Goal: Information Seeking & Learning: Learn about a topic

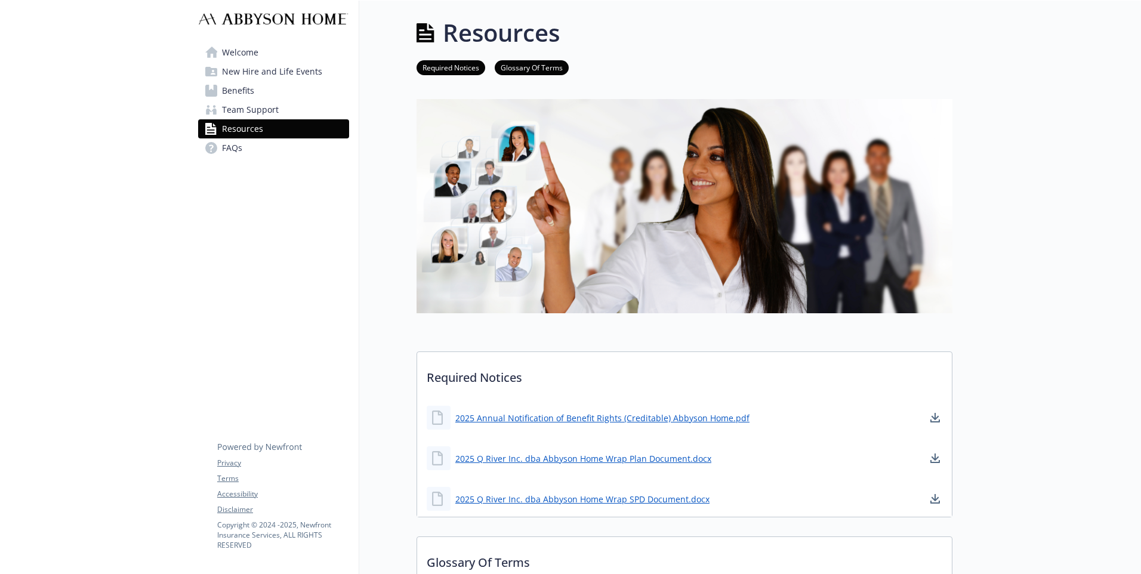
click at [272, 350] on div "Welcome New Hire and Life Events Benefits Team Support Resources FAQs Privacy T…" at bounding box center [274, 522] width 171 height 1043
click at [252, 51] on span "Welcome" at bounding box center [240, 52] width 36 height 19
